Goal: Task Accomplishment & Management: Use online tool/utility

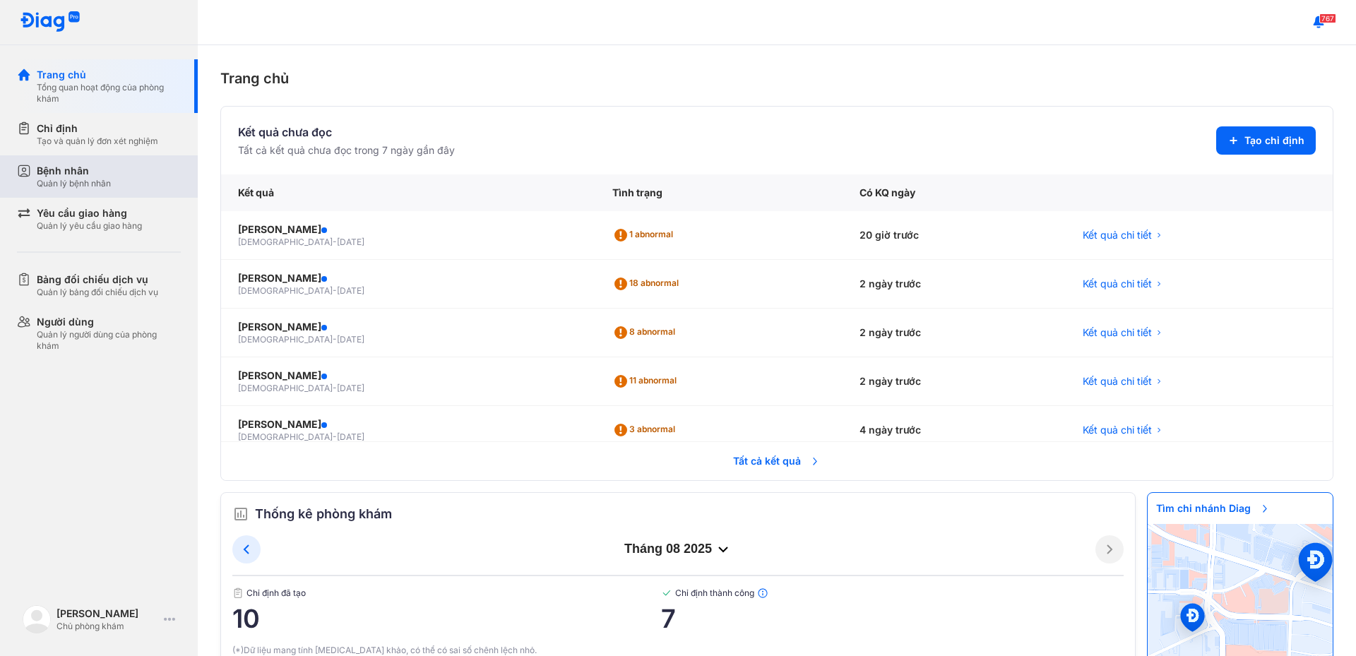
click at [162, 162] on div "Bệnh nhân Quản lý bệnh nhân" at bounding box center [107, 176] width 181 height 42
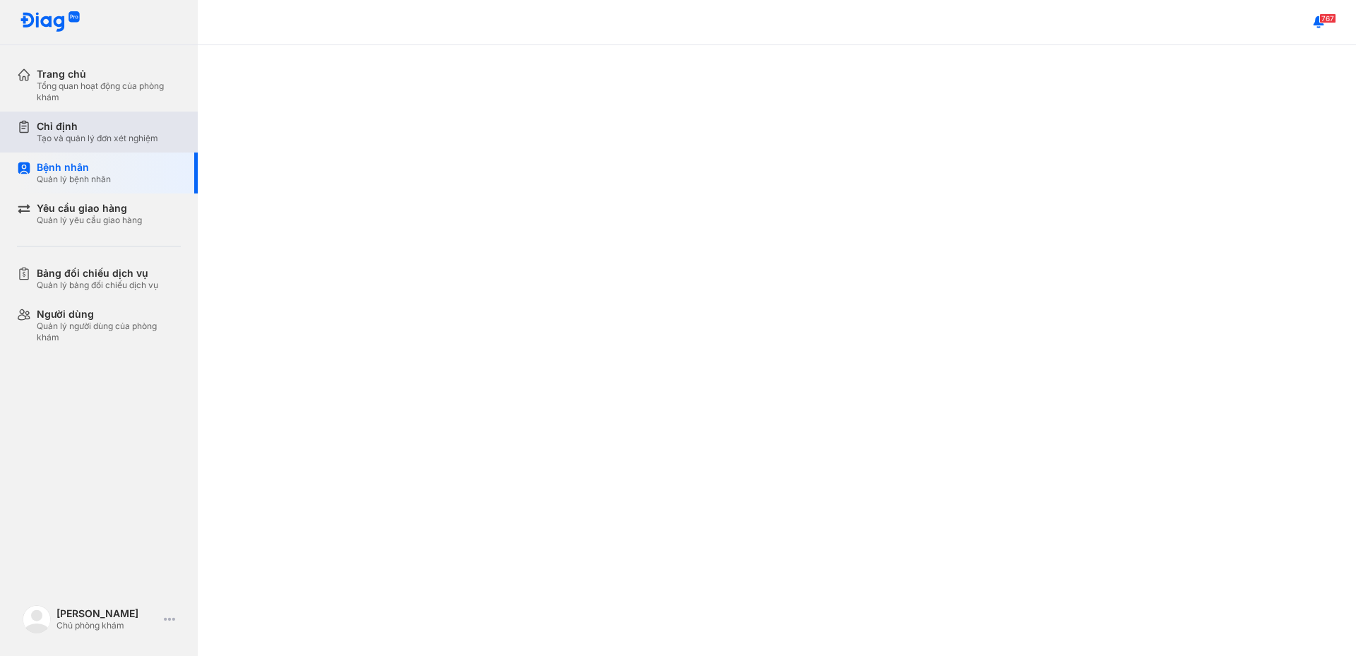
click at [157, 143] on div "Tạo và quản lý đơn xét nghiệm" at bounding box center [97, 138] width 121 height 11
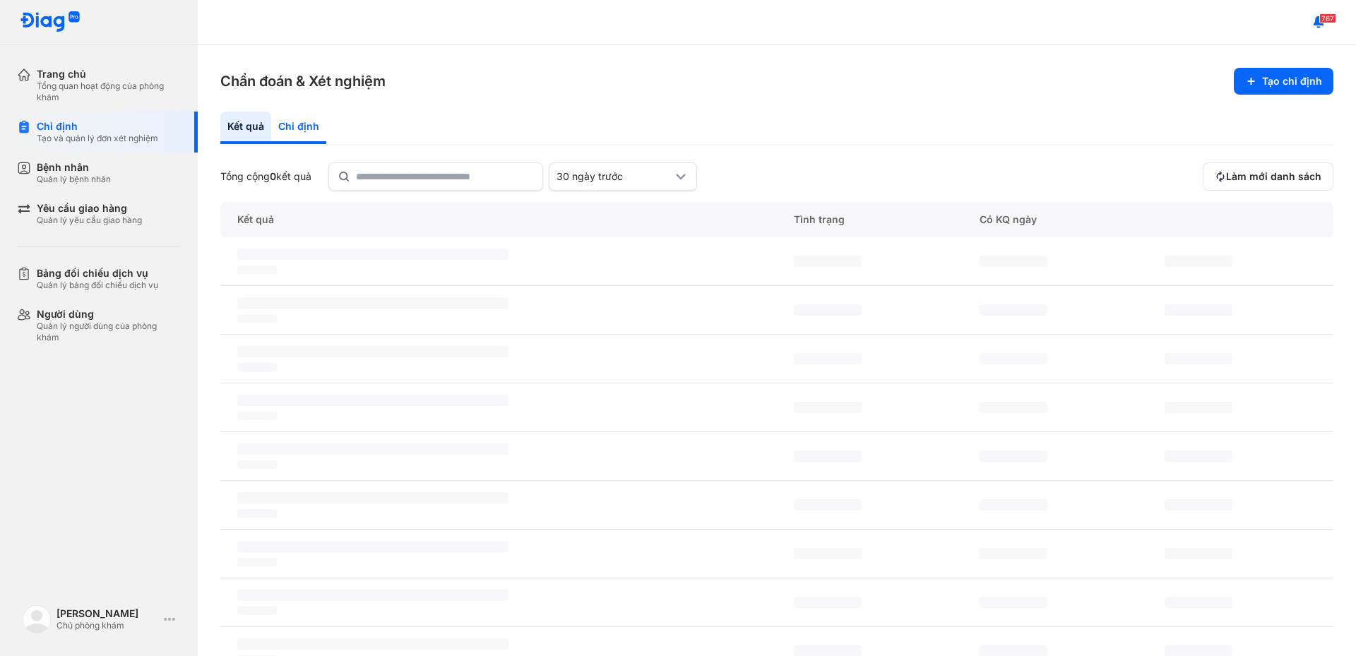
click at [295, 122] on div "Chỉ định" at bounding box center [298, 128] width 55 height 32
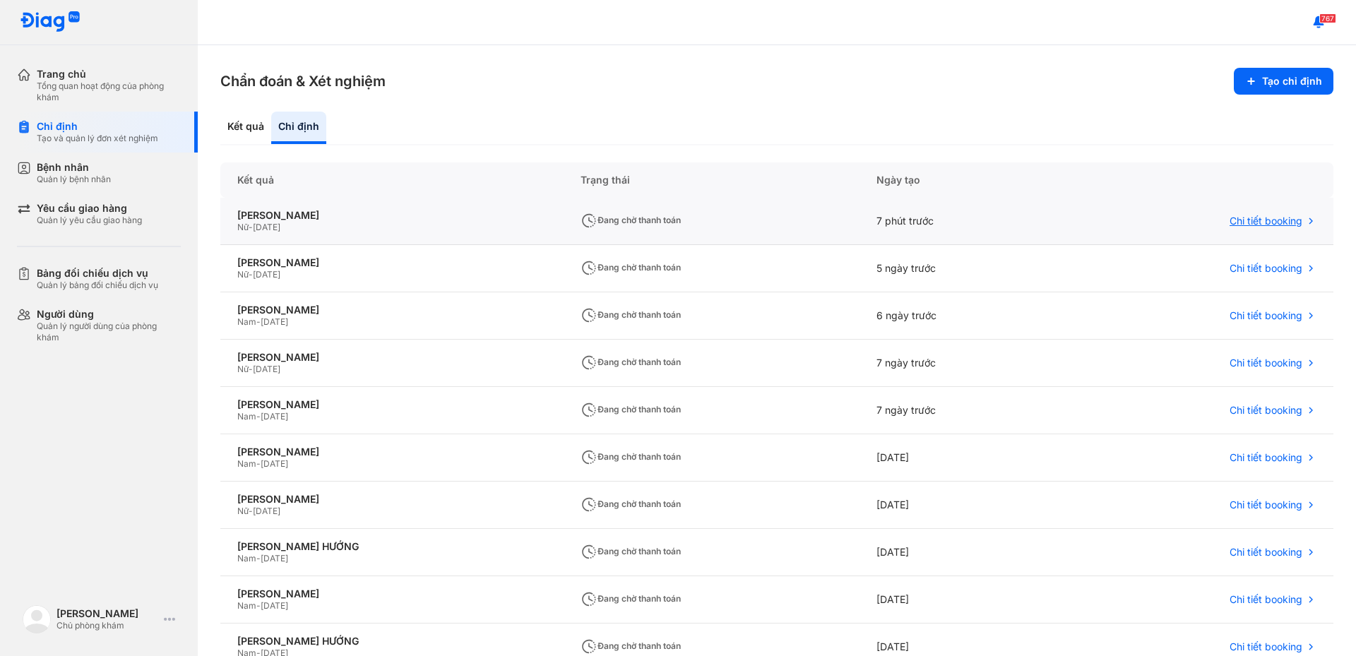
click at [1243, 222] on span "Chi tiết booking" at bounding box center [1265, 221] width 73 height 13
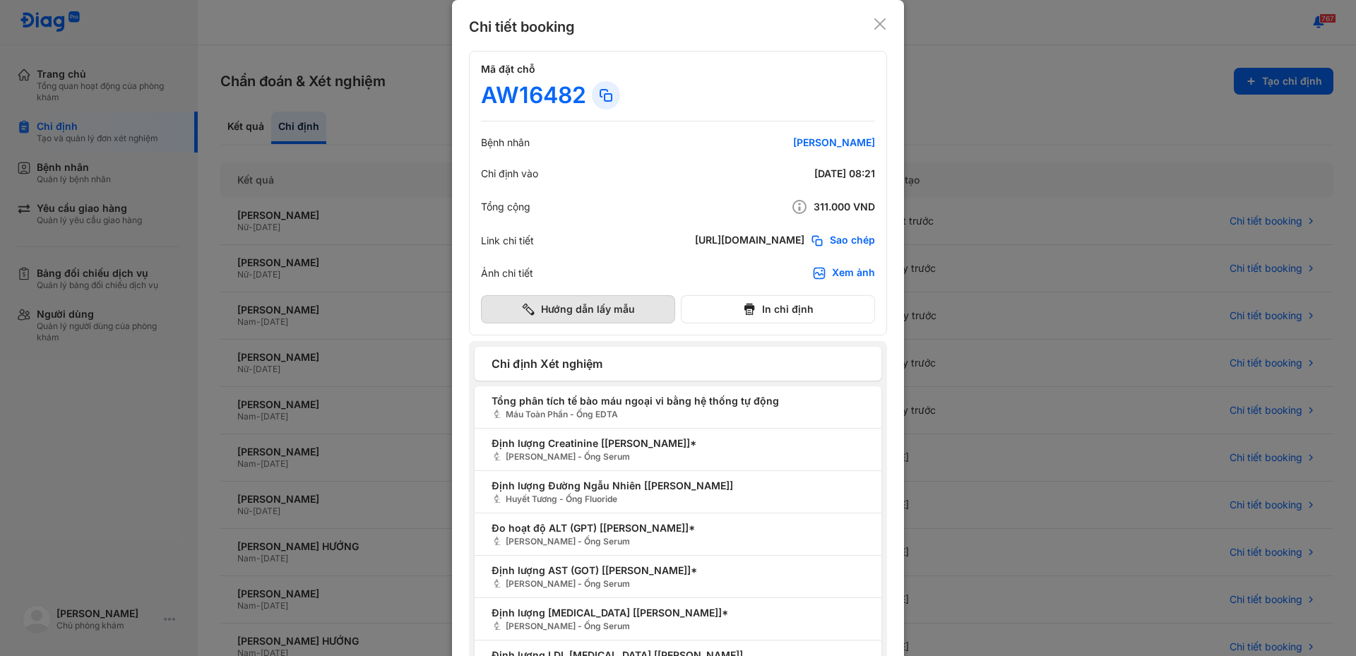
click at [620, 298] on button "Hướng dẫn lấy mẫu" at bounding box center [578, 309] width 194 height 28
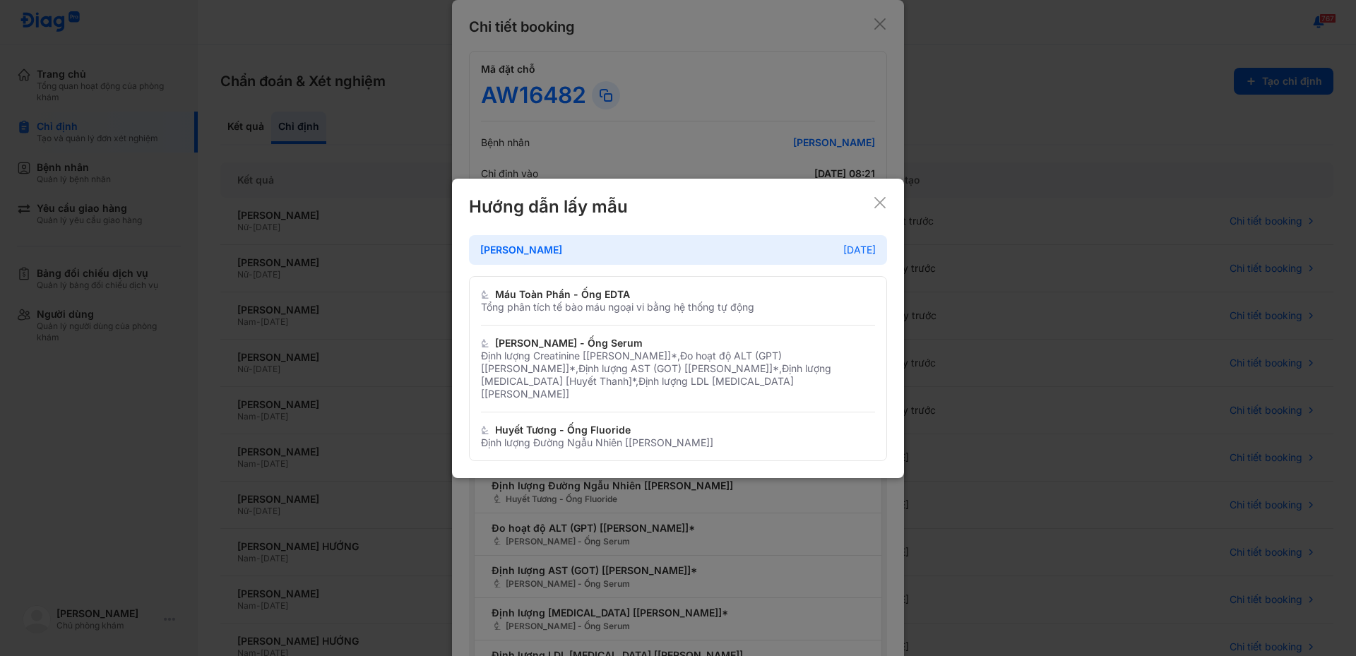
click at [876, 210] on icon at bounding box center [880, 203] width 14 height 14
